Goal: Contribute content: Add original content to the website for others to see

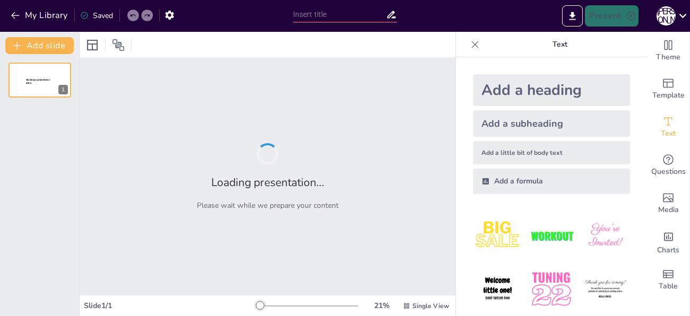
type input "радіоелектронний простір сучасної війни"
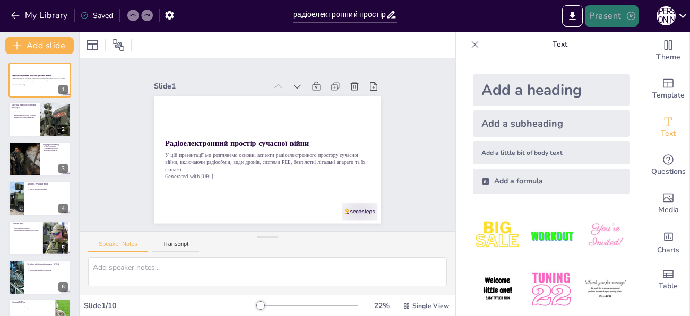
click at [613, 16] on button "Present" at bounding box center [611, 15] width 53 height 21
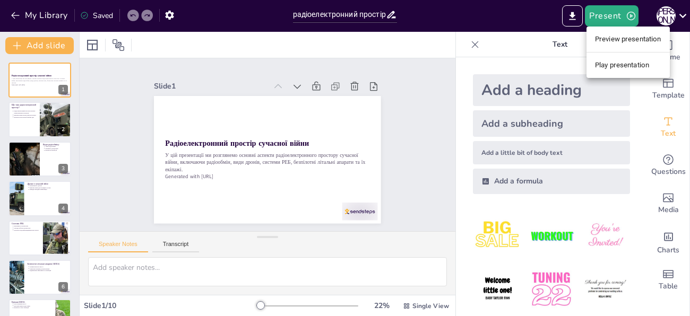
click at [626, 44] on li "Preview presentation" at bounding box center [627, 39] width 83 height 17
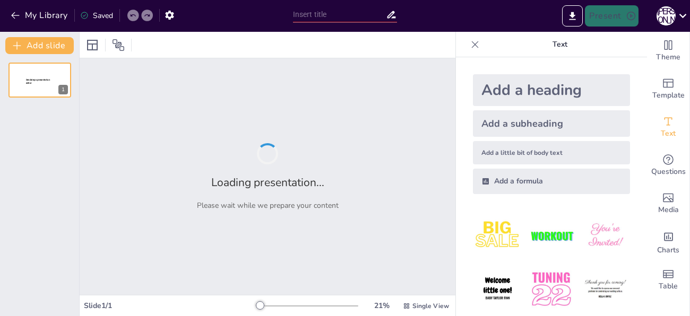
type input "радіоелектронний простір сучасної війни"
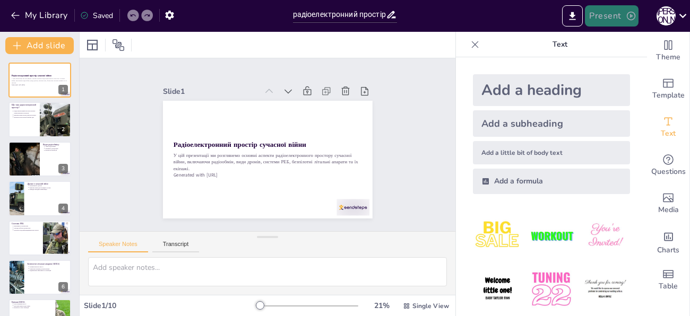
click at [611, 19] on button "Present" at bounding box center [611, 15] width 53 height 21
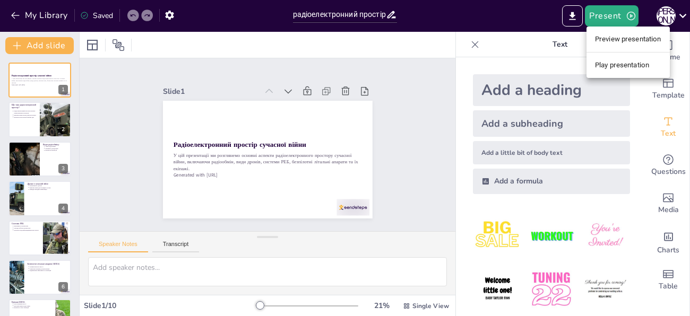
click at [610, 62] on li "Play presentation" at bounding box center [627, 65] width 83 height 17
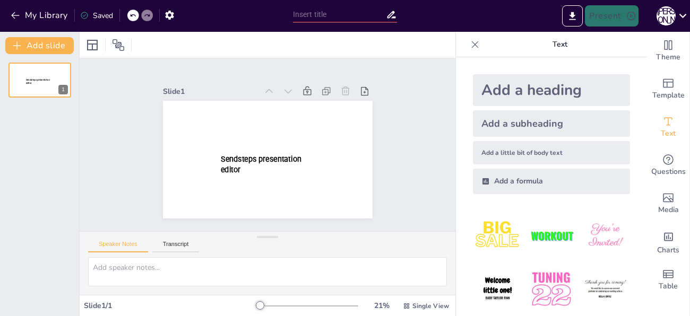
type input "радіоелектронний простір сучасної війни"
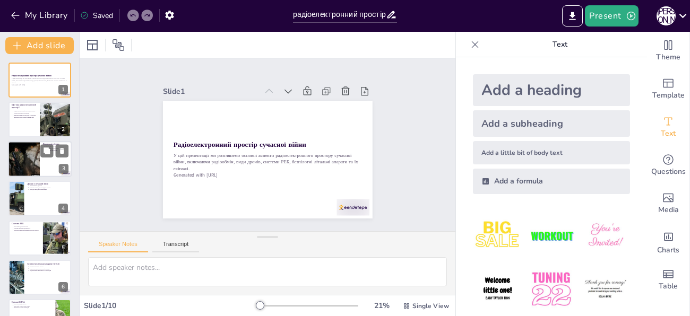
scroll to position [10, 0]
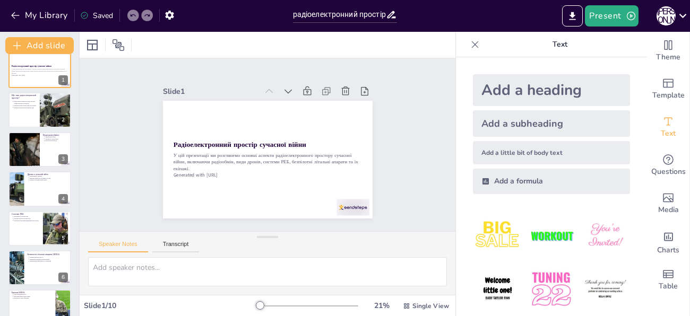
click at [472, 47] on icon at bounding box center [475, 44] width 7 height 7
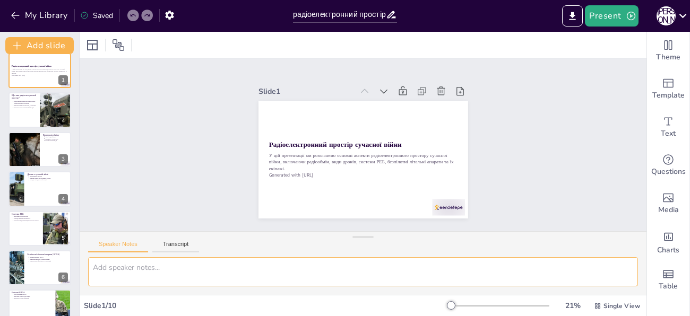
click at [183, 273] on textarea at bounding box center [363, 271] width 550 height 29
type textarea "текста більше"
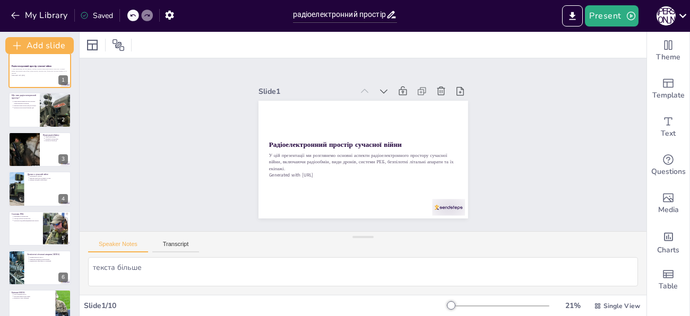
click at [237, 293] on div "текста більше" at bounding box center [363, 276] width 567 height 38
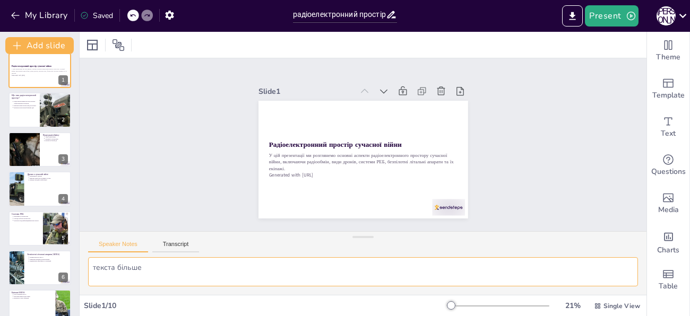
click at [278, 274] on textarea "текста більше" at bounding box center [363, 271] width 550 height 29
click at [127, 282] on textarea "текста більше" at bounding box center [363, 271] width 550 height 29
click at [155, 275] on textarea "текста більше" at bounding box center [363, 271] width 550 height 29
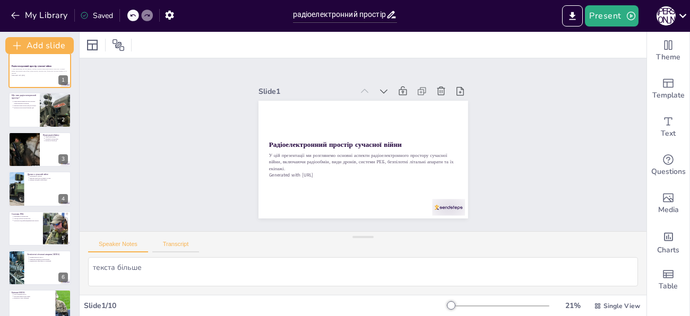
click at [176, 248] on button "Transcript" at bounding box center [175, 247] width 47 height 12
click at [159, 175] on div "Slide 1 Радіоелектронний простір сучасної війни У цій презентації ми розглянемо…" at bounding box center [363, 144] width 567 height 173
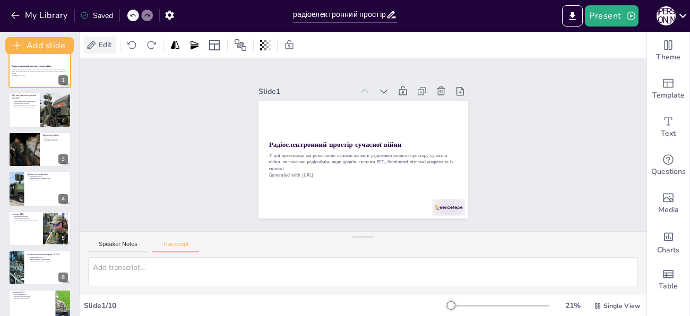
click at [89, 46] on icon at bounding box center [92, 44] width 8 height 8
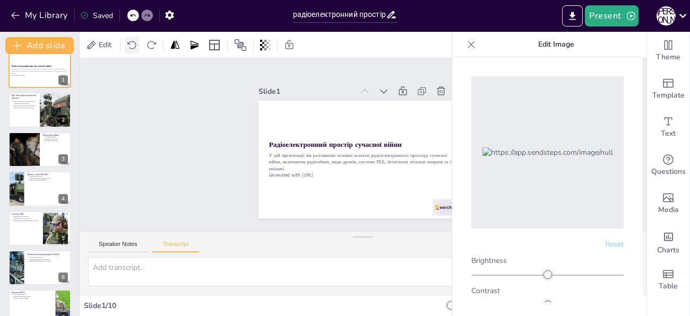
click at [129, 48] on icon at bounding box center [132, 45] width 11 height 11
click at [467, 42] on icon at bounding box center [471, 44] width 11 height 11
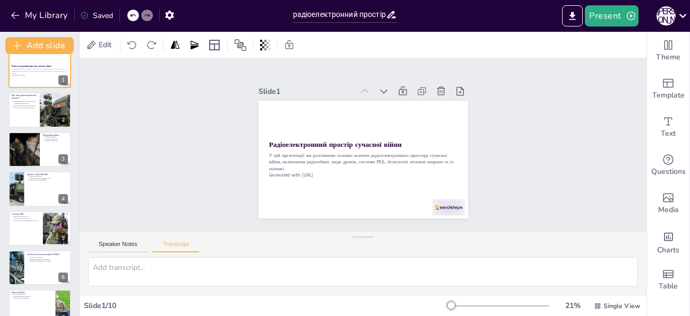
click at [173, 112] on div "Slide 1 Радіоелектронний простір сучасної війни У цій презентації ми розглянемо…" at bounding box center [363, 144] width 567 height 173
click at [99, 22] on div "Saved" at bounding box center [94, 14] width 38 height 19
click at [94, 12] on div "Saved" at bounding box center [96, 16] width 33 height 10
click at [14, 11] on icon "button" at bounding box center [15, 15] width 11 height 11
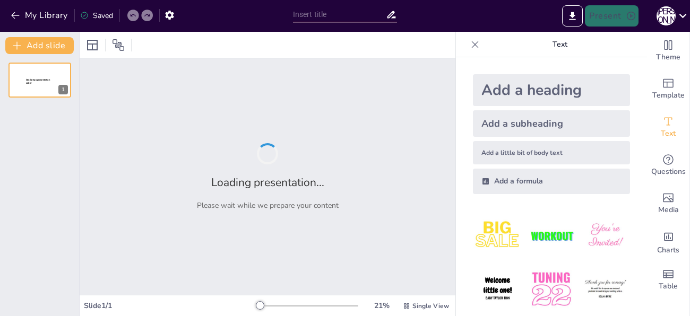
type input "більше текст"
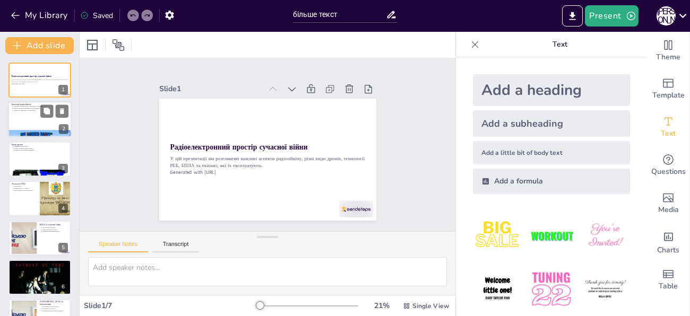
click at [53, 115] on div at bounding box center [54, 111] width 28 height 13
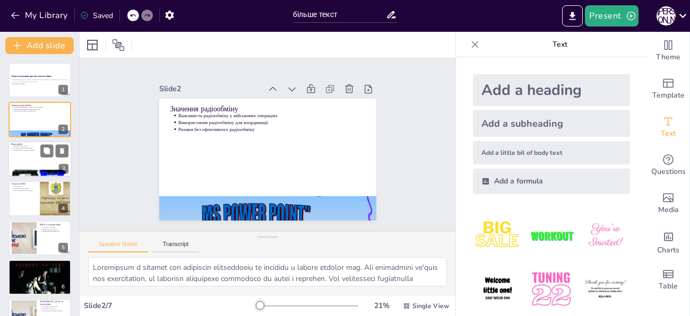
click at [37, 160] on div at bounding box center [40, 159] width 64 height 36
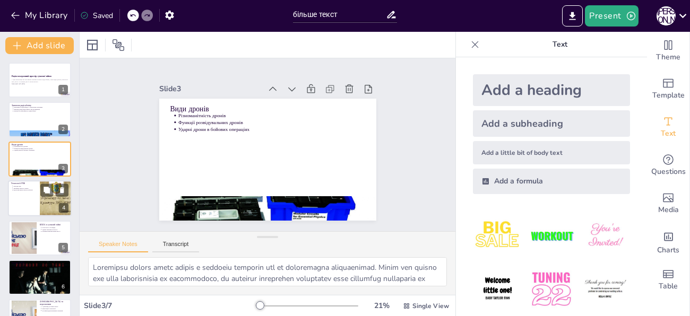
click at [31, 195] on div at bounding box center [40, 198] width 64 height 36
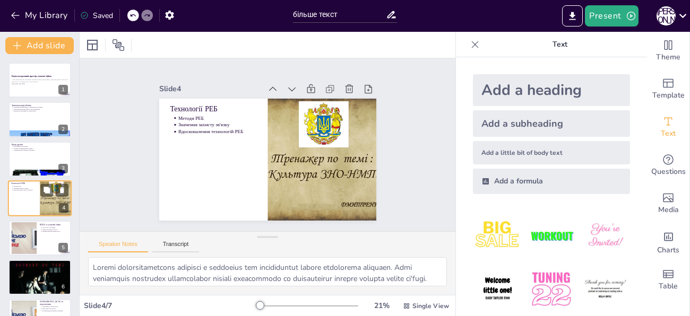
scroll to position [13, 0]
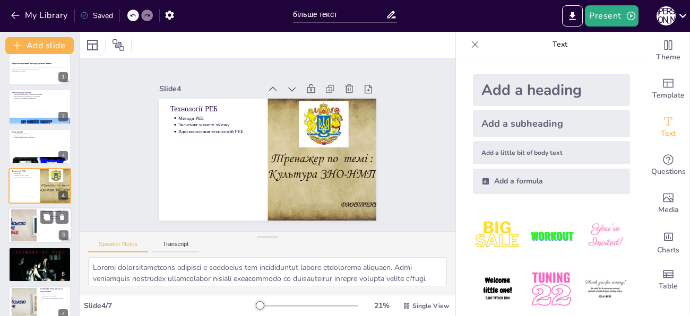
click at [27, 226] on div at bounding box center [23, 225] width 57 height 32
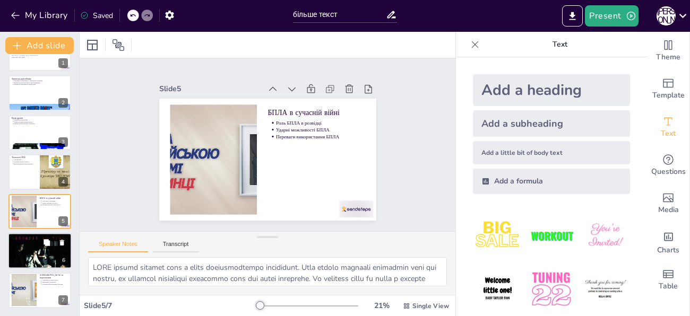
click at [28, 241] on p "Співпраця в екіпажі" at bounding box center [40, 242] width 55 height 2
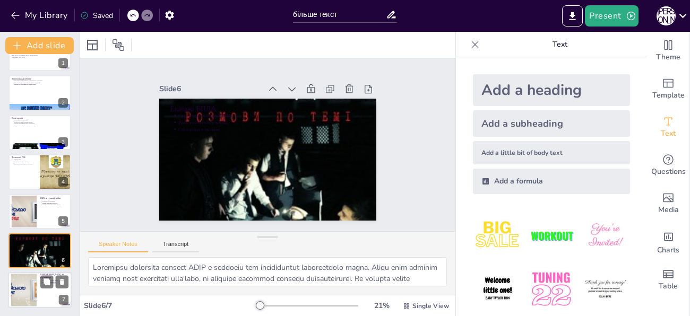
click at [31, 292] on div at bounding box center [23, 290] width 57 height 32
type textarea "Loremipsu do sitam consec a elitsedd eiu temporincidi utlabor et doloremagnaa e…"
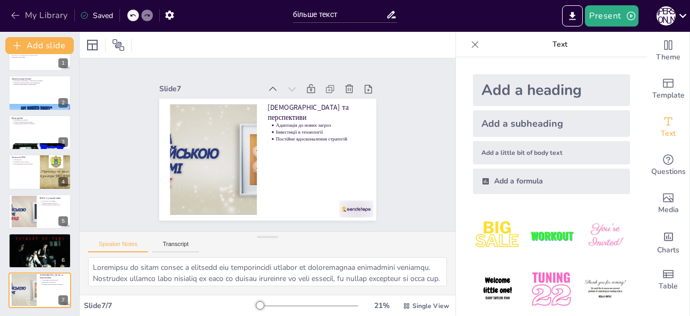
click at [20, 16] on icon "button" at bounding box center [15, 15] width 11 height 11
